Goal: Task Accomplishment & Management: Manage account settings

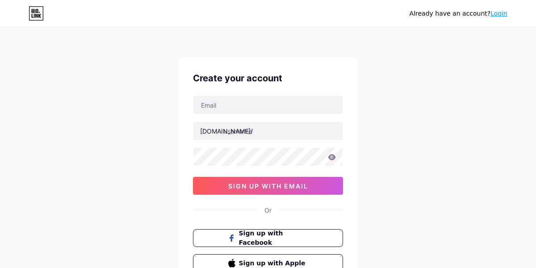
click at [498, 14] on link "Login" at bounding box center [499, 13] width 17 height 7
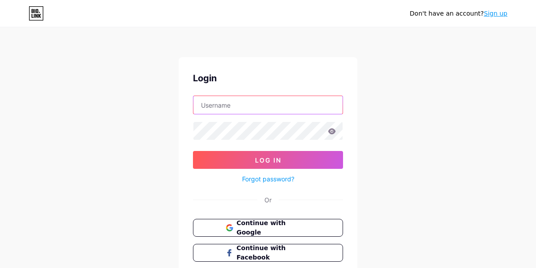
click at [289, 107] on input "text" at bounding box center [267, 105] width 149 height 18
type input "William"
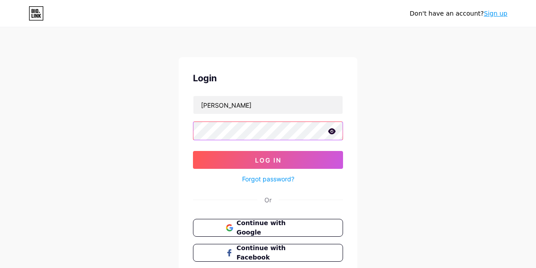
click at [193, 151] on button "Log In" at bounding box center [268, 160] width 150 height 18
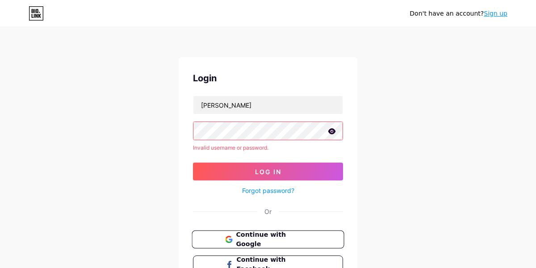
click at [255, 238] on span "Continue with Google" at bounding box center [273, 239] width 75 height 19
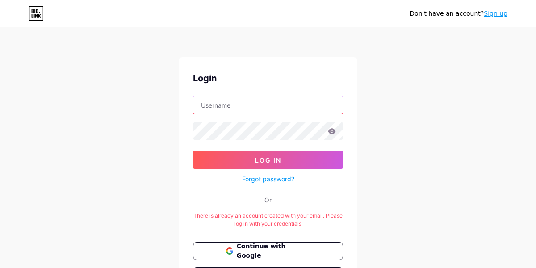
click at [243, 108] on input "text" at bounding box center [267, 105] width 149 height 18
type input "williamly"
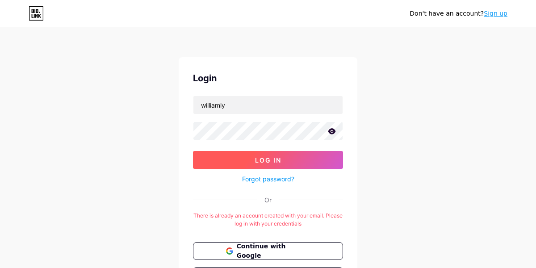
click at [243, 153] on button "Log In" at bounding box center [268, 160] width 150 height 18
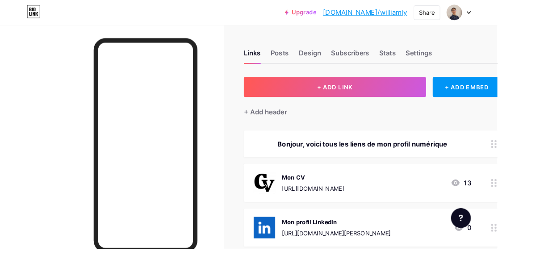
click at [391, 60] on div "Links Posts Design Subscribers Stats Settings" at bounding box center [401, 53] width 277 height 31
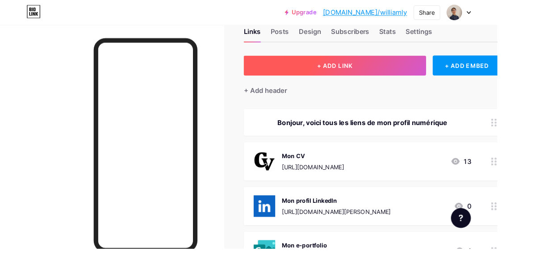
scroll to position [30, 0]
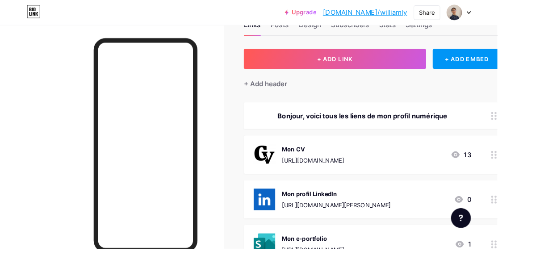
click at [371, 164] on div "Mon CV [URL][DOMAIN_NAME]" at bounding box center [337, 166] width 67 height 23
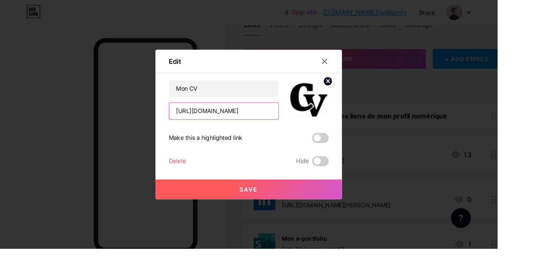
click at [271, 129] on input "[URL][DOMAIN_NAME]" at bounding box center [241, 120] width 118 height 18
click at [427, 110] on div at bounding box center [268, 134] width 536 height 268
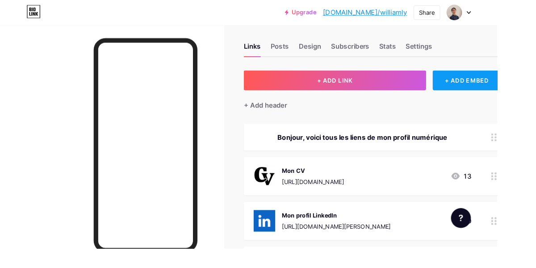
scroll to position [0, 0]
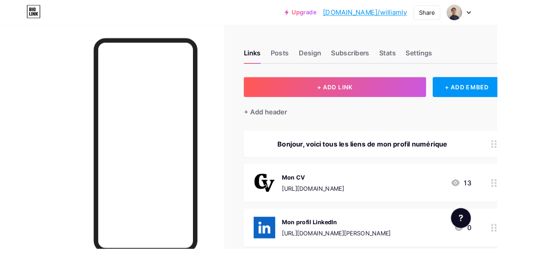
click at [507, 11] on div at bounding box center [495, 13] width 26 height 16
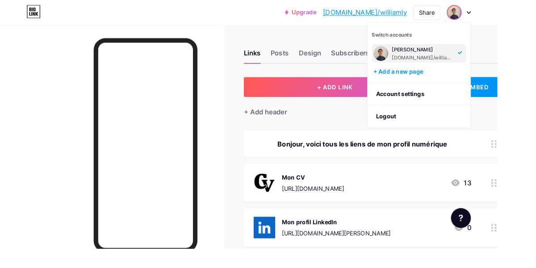
click at [507, 11] on div at bounding box center [495, 13] width 26 height 16
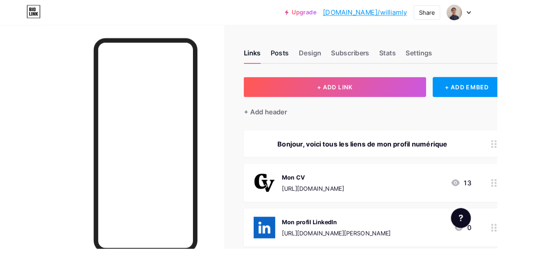
click at [306, 57] on div "Posts" at bounding box center [302, 60] width 20 height 16
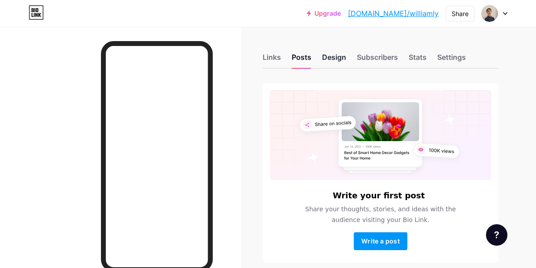
click at [341, 59] on div "Design" at bounding box center [334, 60] width 24 height 16
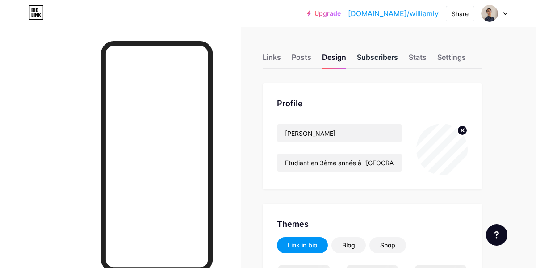
click at [375, 59] on div "Subscribers" at bounding box center [377, 60] width 41 height 16
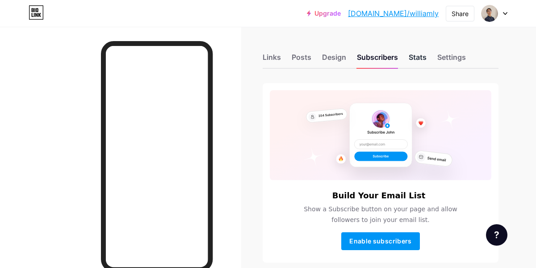
click at [419, 56] on div "Stats" at bounding box center [418, 60] width 18 height 16
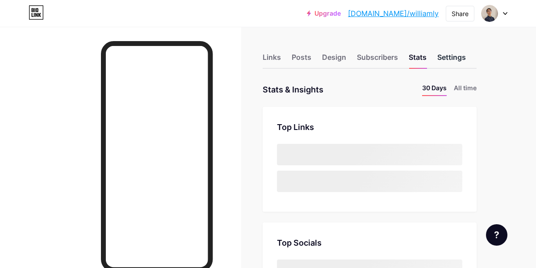
click at [446, 55] on div "Settings" at bounding box center [451, 60] width 29 height 16
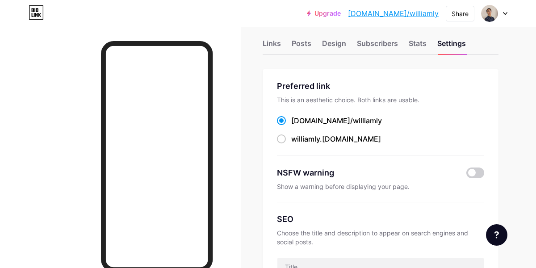
scroll to position [8, 0]
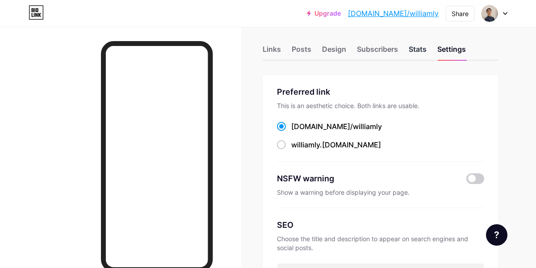
click at [415, 51] on div "Stats" at bounding box center [418, 52] width 18 height 16
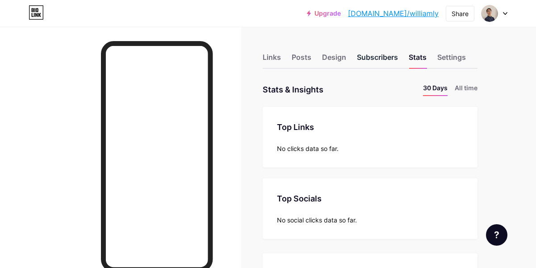
scroll to position [268, 536]
click at [373, 55] on div "Subscribers" at bounding box center [377, 60] width 41 height 16
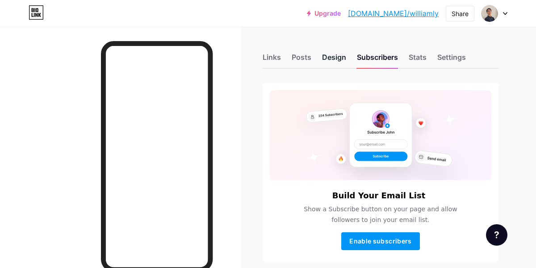
click at [330, 55] on div "Design" at bounding box center [334, 60] width 24 height 16
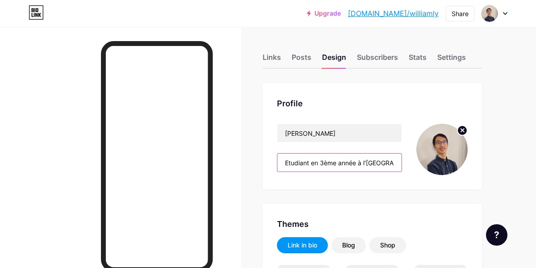
click at [337, 161] on input "Etudiant en 3ème année à l'[GEOGRAPHIC_DATA] en GMP" at bounding box center [339, 163] width 124 height 18
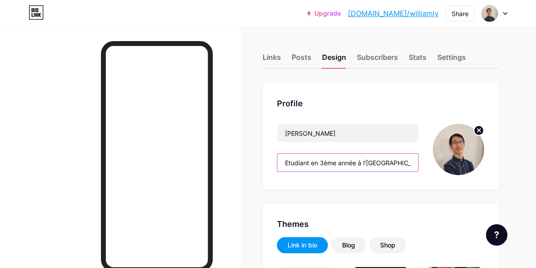
click at [337, 161] on input "Etudiant en 3ème année à l'[GEOGRAPHIC_DATA] en GMP" at bounding box center [347, 163] width 141 height 18
click at [323, 167] on input "Etudiant en 3ème année à l'[GEOGRAPHIC_DATA] en GMP" at bounding box center [347, 163] width 141 height 18
drag, startPoint x: 322, startPoint y: 163, endPoint x: 427, endPoint y: 171, distance: 105.7
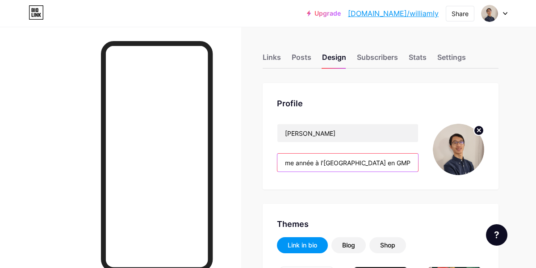
click at [427, 171] on div "[PERSON_NAME] Etudiant en 3ème année à l'[GEOGRAPHIC_DATA] en GMP" at bounding box center [380, 149] width 207 height 51
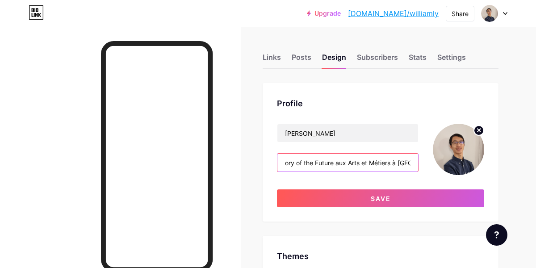
scroll to position [0, 68]
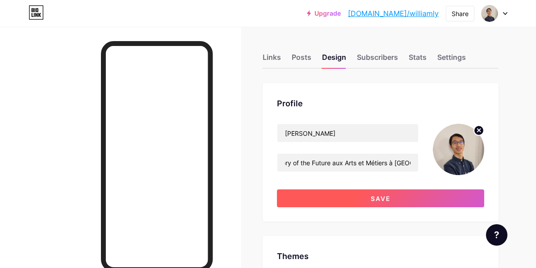
click at [414, 198] on button "Save" at bounding box center [380, 198] width 207 height 18
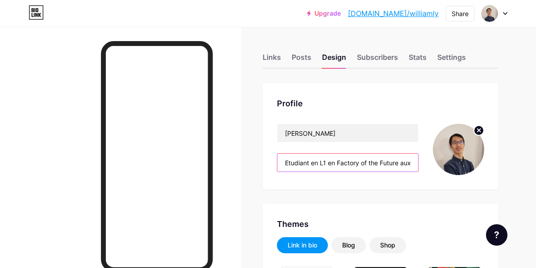
click at [323, 161] on input "Etudiant en L1 en Factory of the Future aux Arts et Métiers à [GEOGRAPHIC_DATA]" at bounding box center [347, 163] width 141 height 18
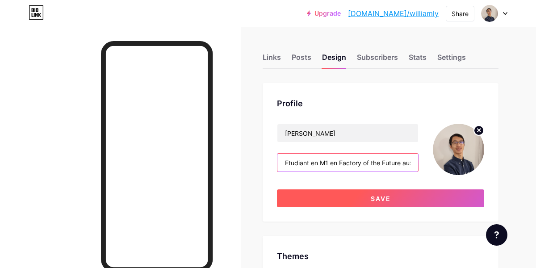
type input "Etudiant en M1 en Factory of the Future aux Arts et Métiers à [GEOGRAPHIC_DATA]"
click at [341, 195] on button "Save" at bounding box center [380, 198] width 207 height 18
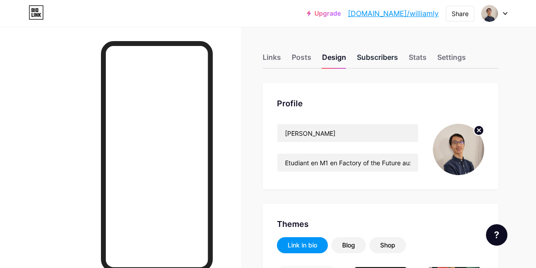
click at [385, 61] on div "Subscribers" at bounding box center [377, 60] width 41 height 16
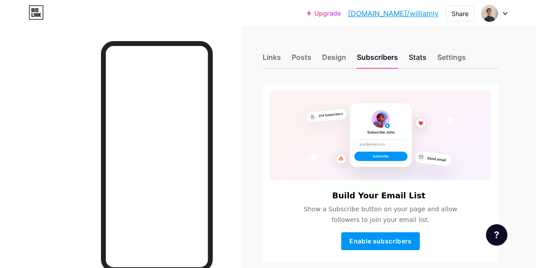
click at [421, 58] on div "Stats" at bounding box center [418, 60] width 18 height 16
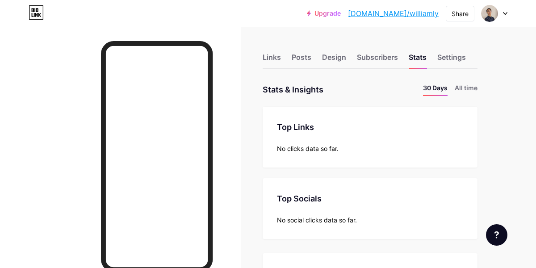
scroll to position [268, 536]
click at [461, 60] on div "Settings" at bounding box center [451, 60] width 29 height 16
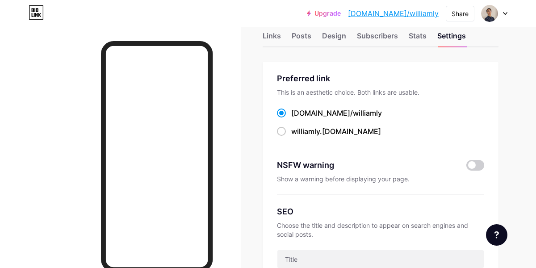
scroll to position [29, 0]
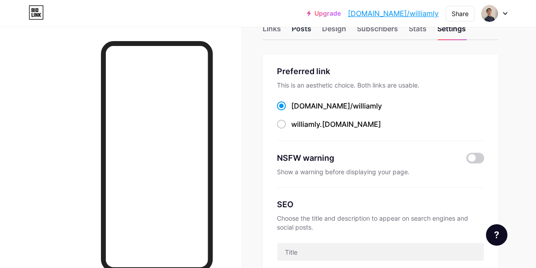
click at [295, 31] on div "Posts" at bounding box center [302, 31] width 20 height 16
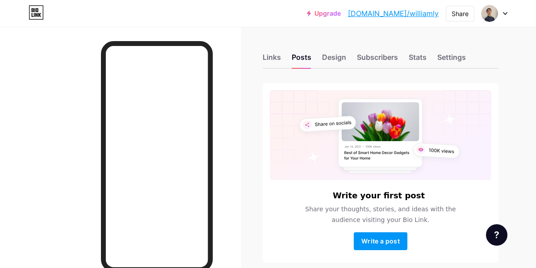
click at [277, 65] on div "Links" at bounding box center [272, 60] width 18 height 16
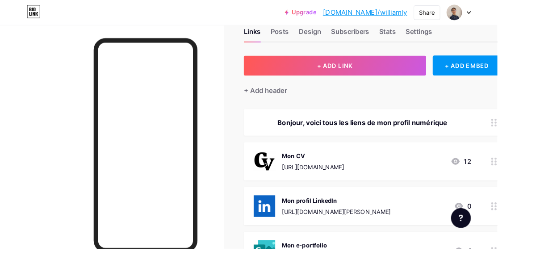
scroll to position [31, 0]
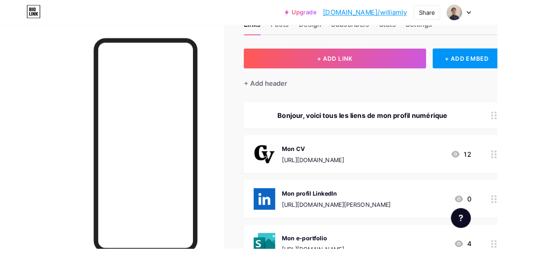
click at [331, 122] on div "Bonjour, voici tous les liens de mon profil numérique" at bounding box center [390, 124] width 235 height 11
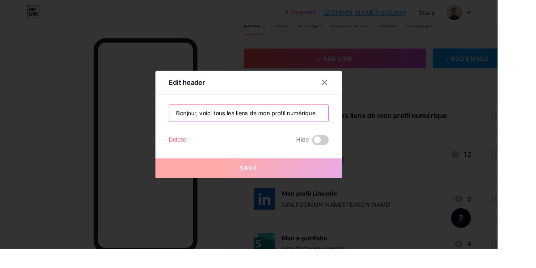
drag, startPoint x: 219, startPoint y: 143, endPoint x: 169, endPoint y: 138, distance: 50.2
click at [169, 138] on div "Edit header Bonjour, voici tous les liens de mon profil numérique Delete Hide S…" at bounding box center [268, 134] width 201 height 116
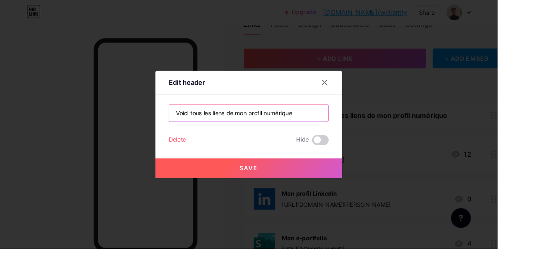
type input "Voici tous les liens de mon profil numérique"
click at [247, 192] on button "Save" at bounding box center [268, 181] width 201 height 21
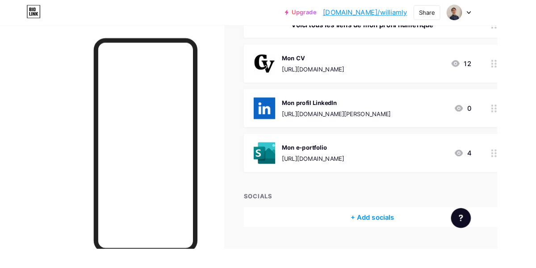
scroll to position [0, 0]
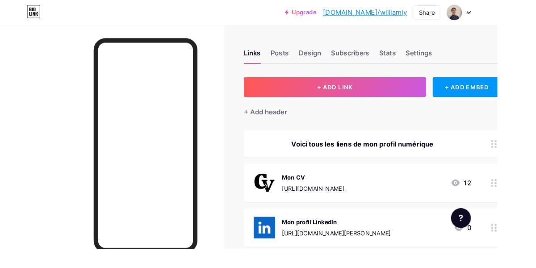
click at [488, 43] on div "Links Posts Design Subscribers Stats Settings" at bounding box center [401, 53] width 277 height 31
click at [469, 16] on div "Share" at bounding box center [460, 13] width 17 height 9
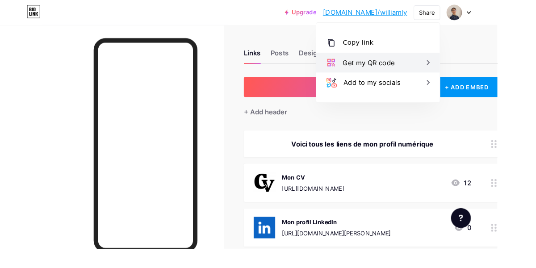
click at [425, 63] on div "Get my QR code" at bounding box center [397, 67] width 56 height 11
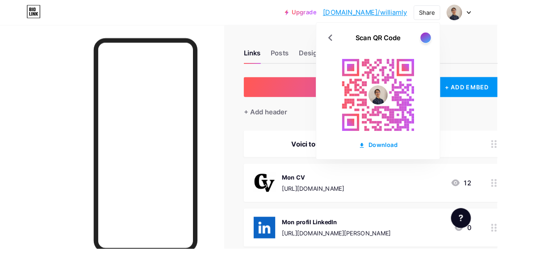
click at [464, 42] on div at bounding box center [458, 40] width 11 height 11
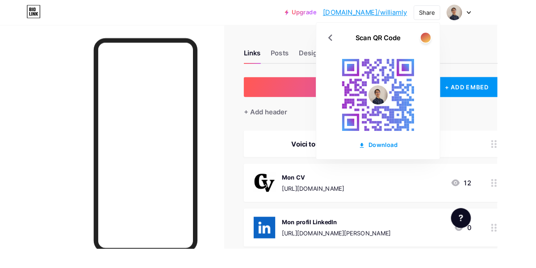
click at [465, 46] on div at bounding box center [459, 40] width 13 height 13
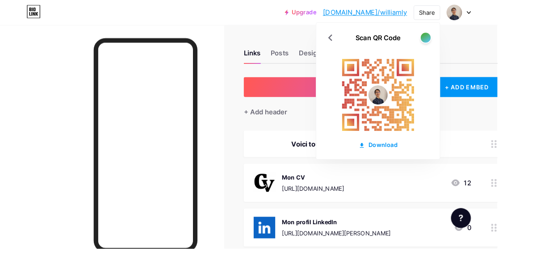
click at [465, 46] on div at bounding box center [459, 40] width 13 height 13
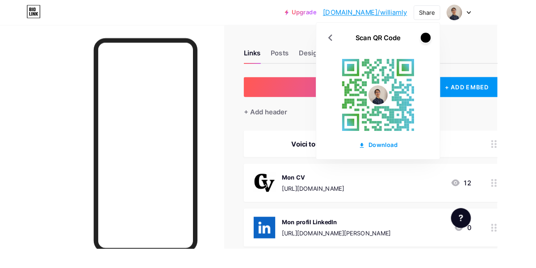
click at [465, 46] on div at bounding box center [459, 40] width 13 height 13
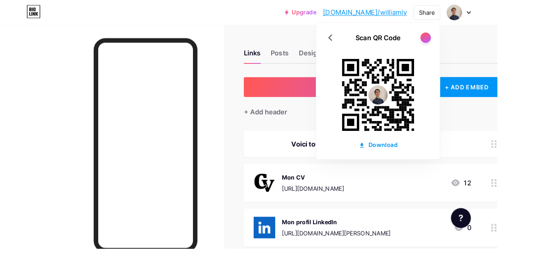
click at [464, 40] on div at bounding box center [458, 40] width 11 height 11
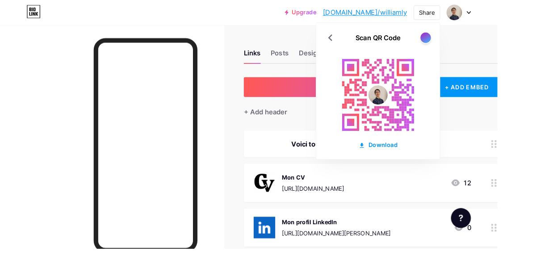
click at [464, 40] on div at bounding box center [458, 40] width 11 height 11
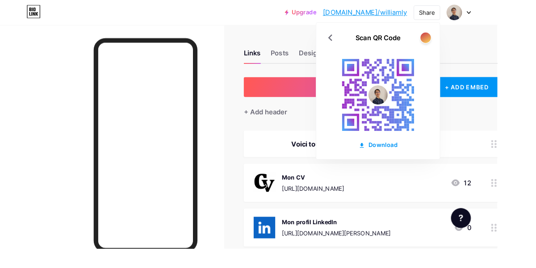
click at [464, 40] on div at bounding box center [458, 40] width 11 height 11
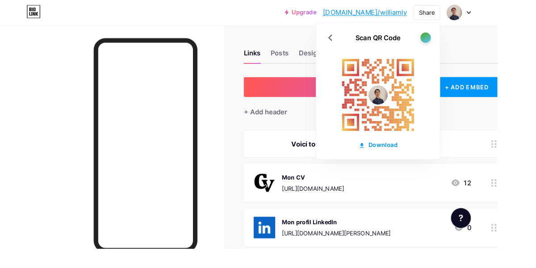
click at [464, 40] on div at bounding box center [458, 40] width 11 height 11
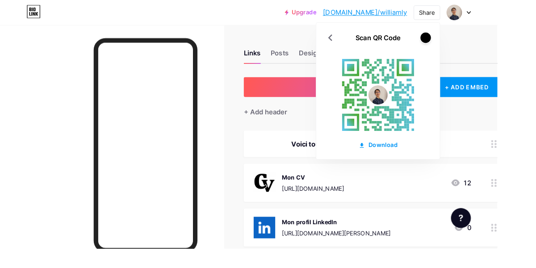
click at [464, 40] on div at bounding box center [458, 40] width 11 height 11
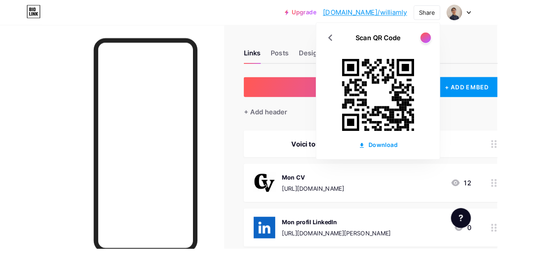
click at [464, 40] on div at bounding box center [458, 40] width 11 height 11
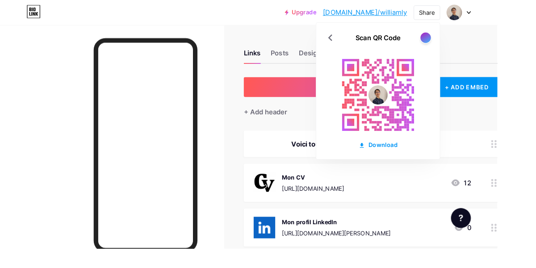
click at [464, 40] on div at bounding box center [458, 40] width 11 height 11
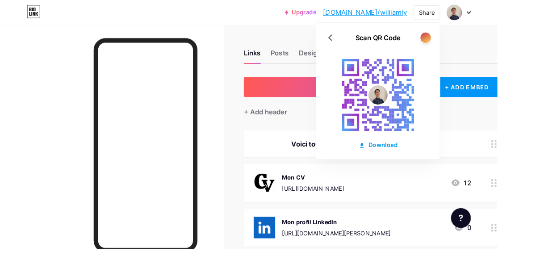
click at [464, 40] on div at bounding box center [458, 40] width 11 height 11
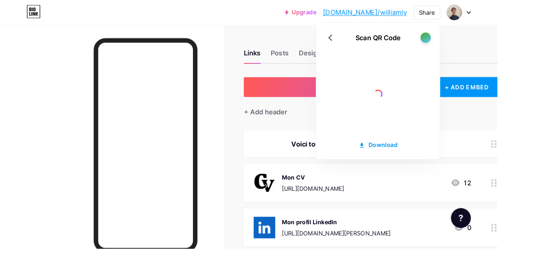
click at [464, 40] on div at bounding box center [458, 40] width 11 height 11
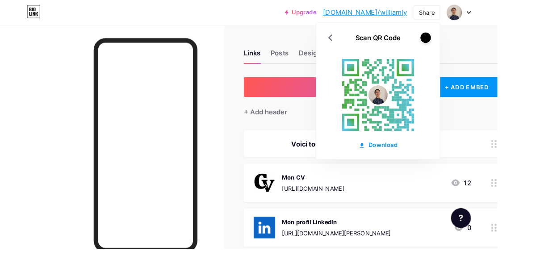
click at [464, 40] on div at bounding box center [458, 40] width 11 height 11
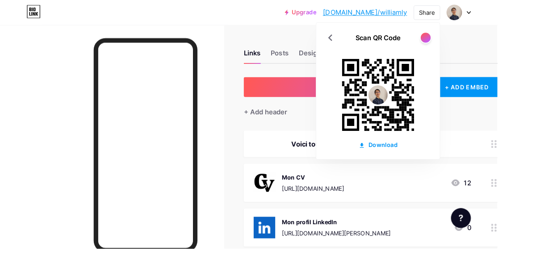
click at [348, 36] on div "Links Posts Design Subscribers Stats Settings + ADD LINK + ADD EMBED + Add head…" at bounding box center [289, 222] width 578 height 391
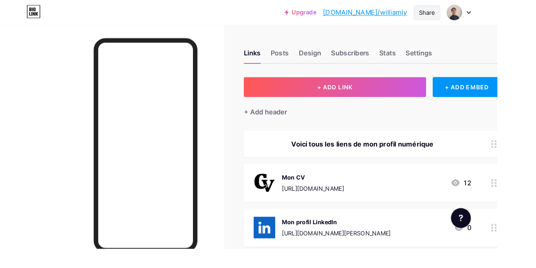
click at [469, 17] on div "Share" at bounding box center [460, 13] width 17 height 9
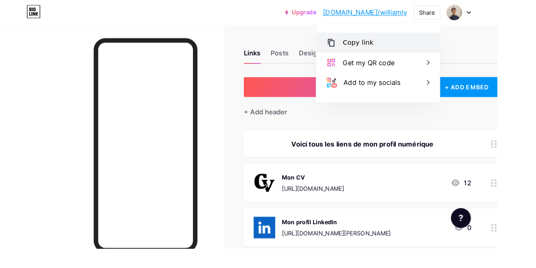
click at [474, 42] on div "Copy link" at bounding box center [407, 45] width 133 height 21
click at [265, 27] on div "Links Posts Design Subscribers Stats Settings + ADD LINK + ADD EMBED + Add head…" at bounding box center [289, 222] width 578 height 391
